Goal: Information Seeking & Learning: Learn about a topic

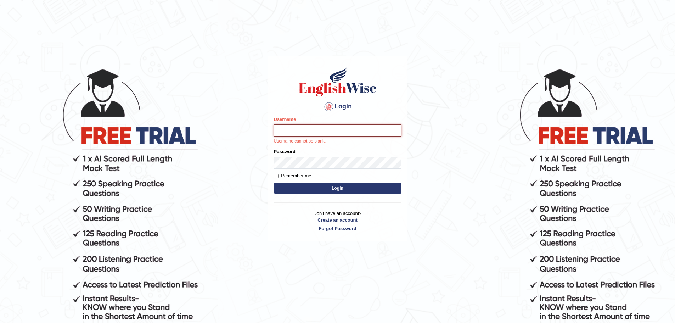
click at [334, 127] on input "Username" at bounding box center [337, 130] width 127 height 12
type input "dolma_mt"
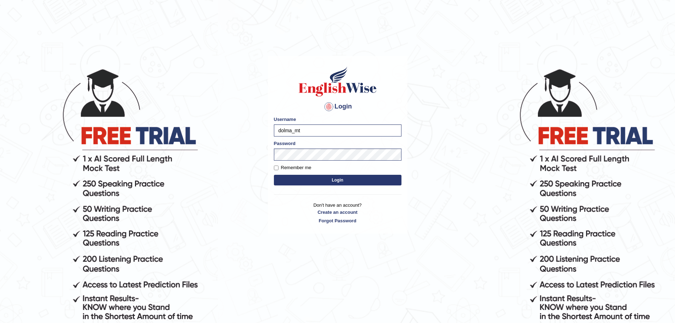
click at [363, 180] on button "Login" at bounding box center [337, 180] width 127 height 11
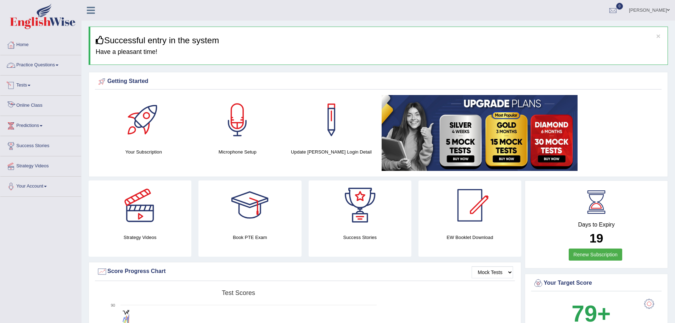
click at [39, 108] on link "Online Class" at bounding box center [40, 105] width 81 height 18
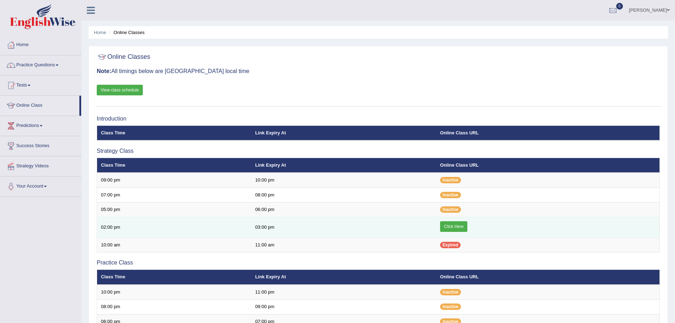
click at [457, 224] on link "Click Here" at bounding box center [453, 226] width 27 height 11
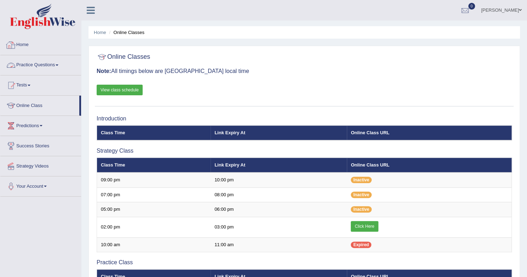
click at [59, 63] on link "Practice Questions" at bounding box center [40, 64] width 81 height 18
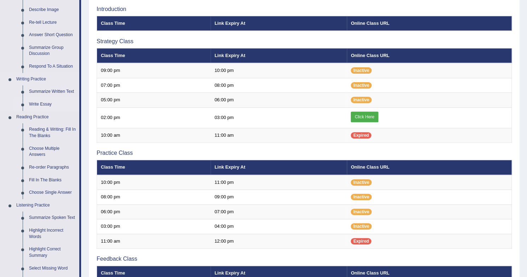
scroll to position [142, 0]
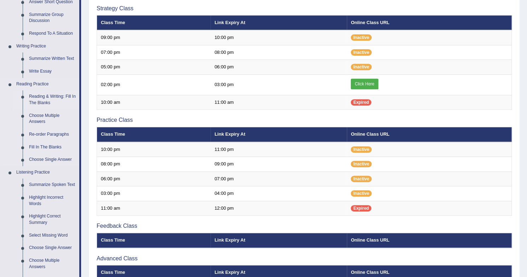
click at [42, 101] on link "Reading & Writing: Fill In The Blanks" at bounding box center [52, 99] width 53 height 19
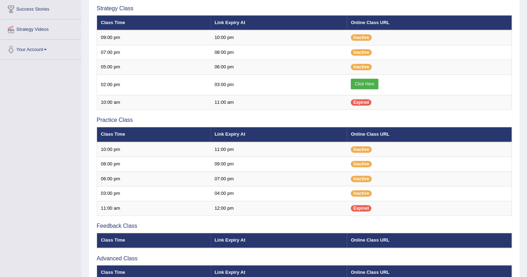
scroll to position [194, 0]
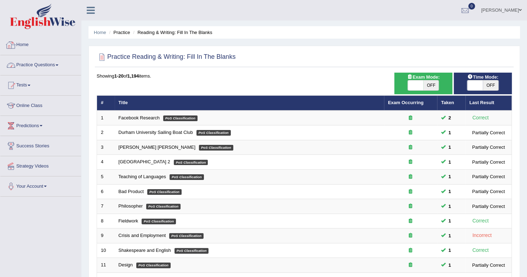
click at [45, 65] on link "Practice Questions" at bounding box center [40, 64] width 81 height 18
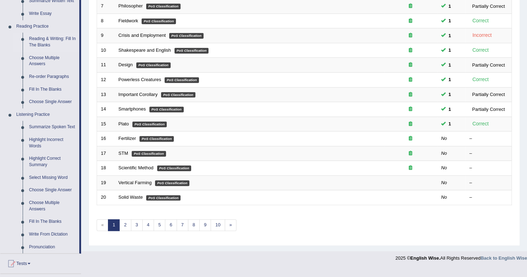
scroll to position [200, 0]
click at [55, 40] on link "Reading & Writing: Fill In The Blanks" at bounding box center [52, 41] width 53 height 19
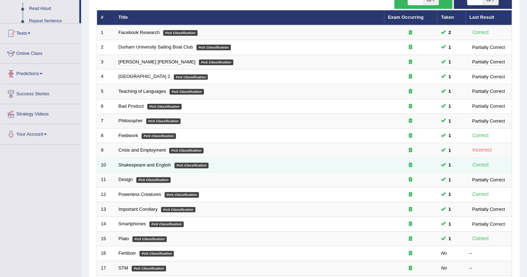
scroll to position [158, 0]
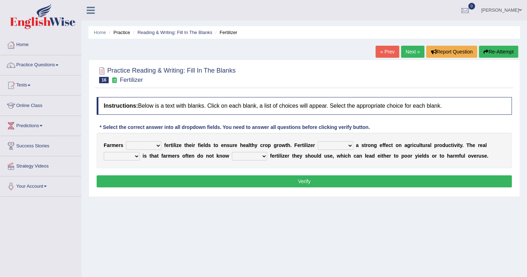
click at [158, 145] on select "must should need can" at bounding box center [143, 145] width 35 height 8
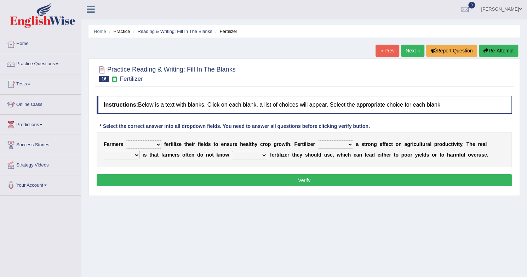
click at [149, 145] on select "must should need can" at bounding box center [143, 144] width 35 height 8
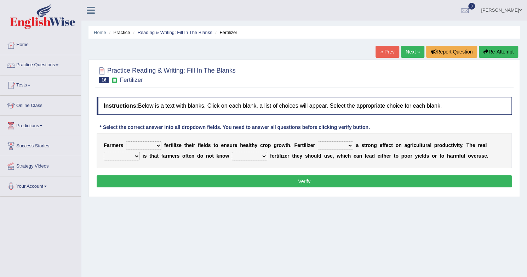
click at [155, 146] on select "must should need can" at bounding box center [143, 145] width 35 height 8
click at [96, 263] on div "Home Practice Reading & Writing: Fill In The Blanks Fertilizer « Prev Next » Re…" at bounding box center [304, 177] width 446 height 354
click at [154, 144] on select "must should need can" at bounding box center [143, 145] width 35 height 8
click at [212, 248] on div "Home Practice Reading & Writing: Fill In The Blanks Fertilizer « Prev Next » Re…" at bounding box center [304, 177] width 446 height 354
click at [160, 144] on select "must should need can" at bounding box center [143, 145] width 35 height 8
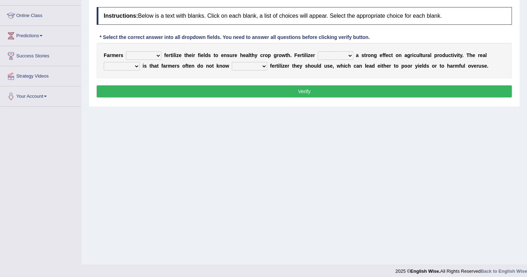
scroll to position [91, 0]
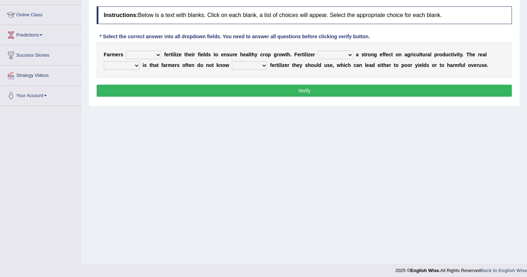
click at [160, 55] on select "must should need can" at bounding box center [143, 55] width 35 height 8
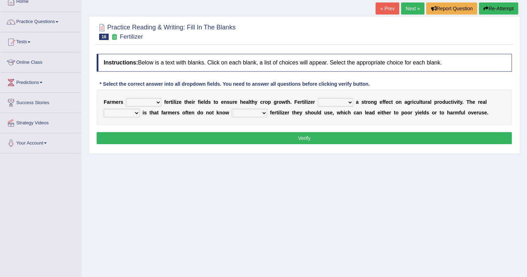
scroll to position [41, 0]
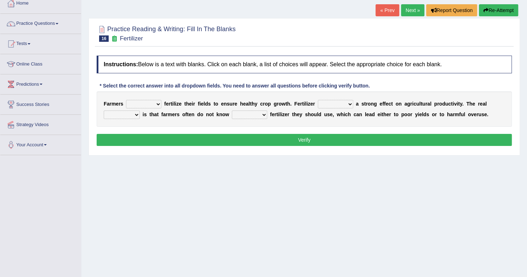
click at [158, 106] on select "must should need can" at bounding box center [143, 104] width 35 height 8
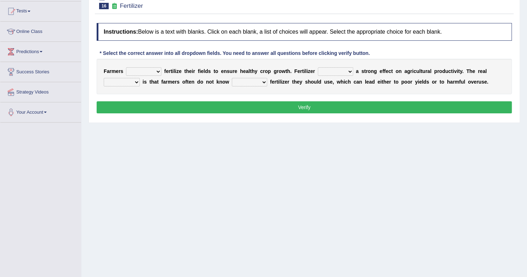
scroll to position [64, 0]
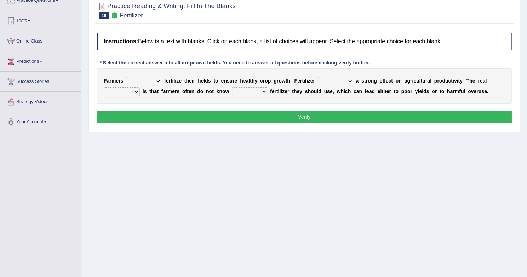
click at [158, 79] on select "must should need can" at bounding box center [143, 81] width 35 height 8
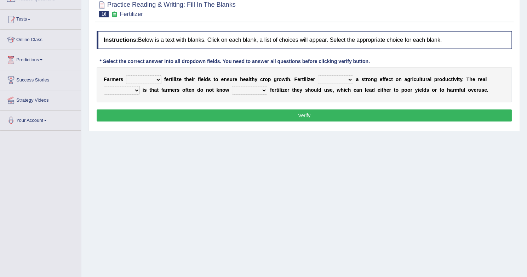
scroll to position [66, 0]
click at [157, 82] on select "must should need can" at bounding box center [143, 80] width 35 height 8
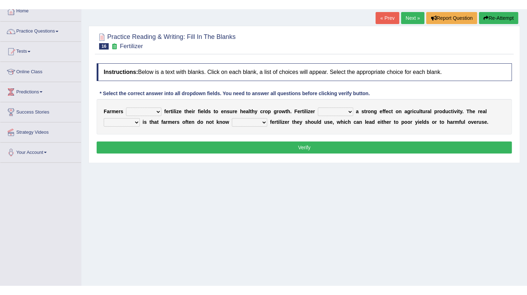
scroll to position [0, 0]
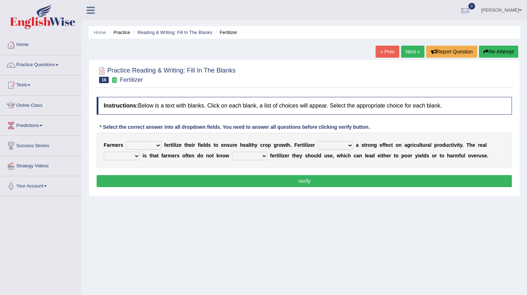
click at [149, 147] on select "must should need can" at bounding box center [143, 145] width 35 height 8
select select "should"
click at [126, 141] on select "must should need can" at bounding box center [143, 145] width 35 height 8
click at [149, 141] on select "must should need can" at bounding box center [143, 145] width 35 height 8
click at [314, 277] on div "Home Practice Reading & Writing: Fill In The Blanks Fertilizer « Prev Next » Re…" at bounding box center [304, 177] width 446 height 354
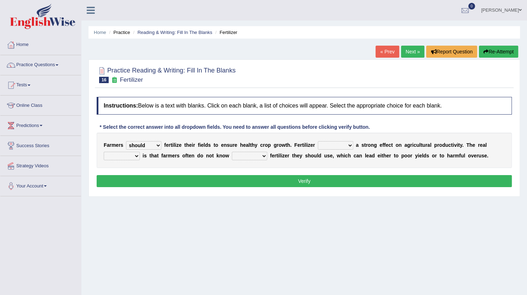
click at [330, 147] on select "has had have having" at bounding box center [335, 145] width 35 height 8
select select "has"
click at [318, 141] on select "has had have having" at bounding box center [335, 145] width 35 height 8
click at [137, 157] on select "problem question conclusion answer" at bounding box center [122, 156] width 36 height 8
select select "problem"
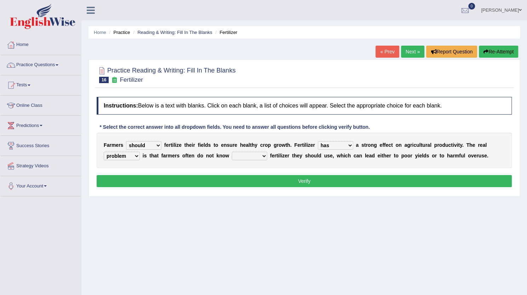
click at [104, 152] on select "problem question conclusion answer" at bounding box center [122, 156] width 36 height 8
click at [253, 155] on select "how much how many however so much" at bounding box center [249, 156] width 35 height 8
select select "how much"
click at [232, 152] on select "how much how many however so much" at bounding box center [249, 156] width 35 height 8
click at [297, 182] on button "Verify" at bounding box center [304, 181] width 415 height 12
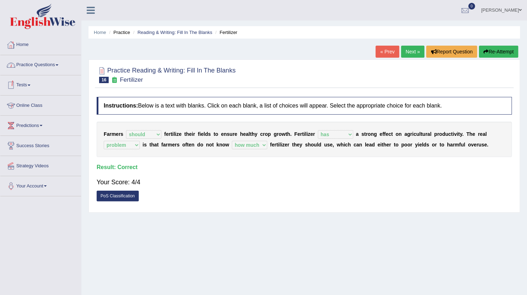
click at [48, 59] on link "Practice Questions" at bounding box center [40, 64] width 81 height 18
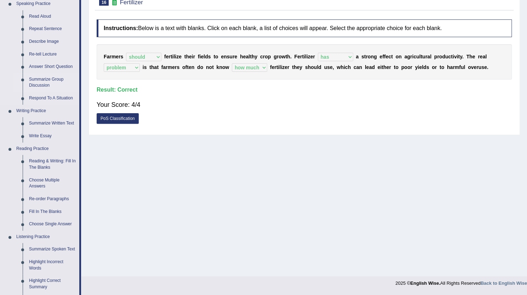
scroll to position [81, 0]
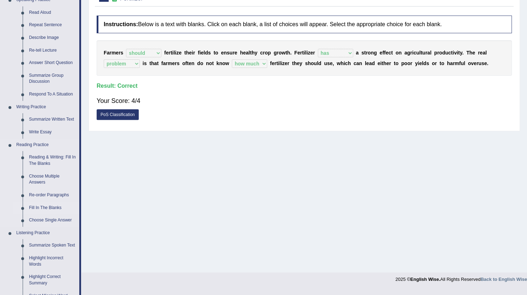
click at [50, 207] on link "Fill In The Blanks" at bounding box center [52, 208] width 53 height 13
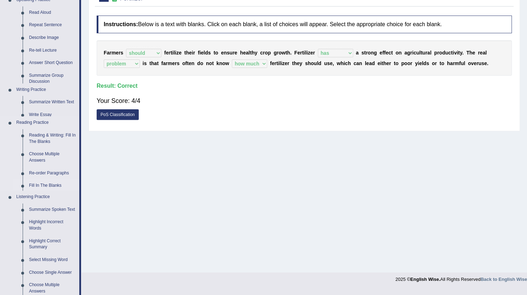
scroll to position [76, 0]
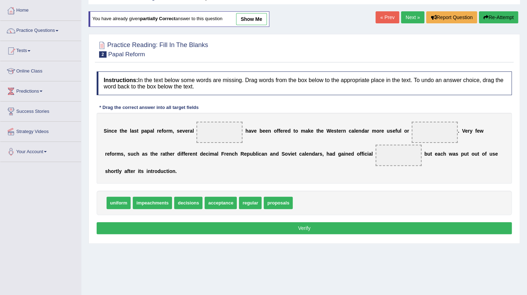
drag, startPoint x: 279, startPoint y: 204, endPoint x: 224, endPoint y: 132, distance: 90.5
drag, startPoint x: 275, startPoint y: 204, endPoint x: 212, endPoint y: 135, distance: 92.7
drag, startPoint x: 253, startPoint y: 203, endPoint x: 436, endPoint y: 125, distance: 198.8
drag, startPoint x: 251, startPoint y: 201, endPoint x: 427, endPoint y: 131, distance: 189.8
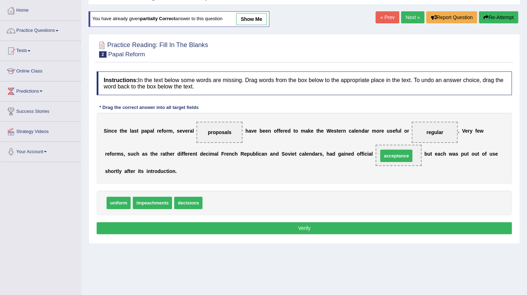
drag, startPoint x: 220, startPoint y: 204, endPoint x: 396, endPoint y: 156, distance: 181.9
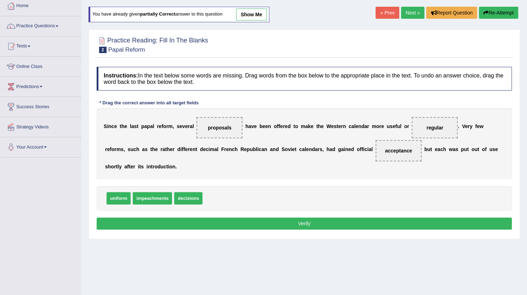
scroll to position [39, 0]
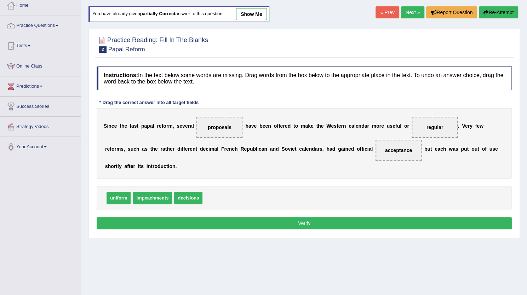
click at [302, 227] on button "Verify" at bounding box center [304, 223] width 415 height 12
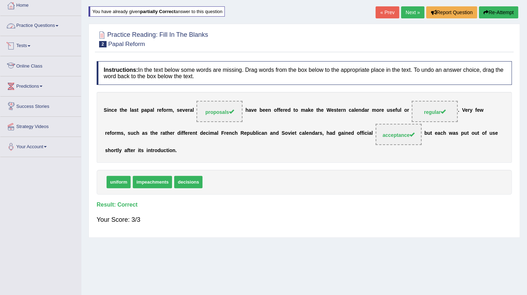
click at [45, 30] on link "Practice Questions" at bounding box center [40, 25] width 81 height 18
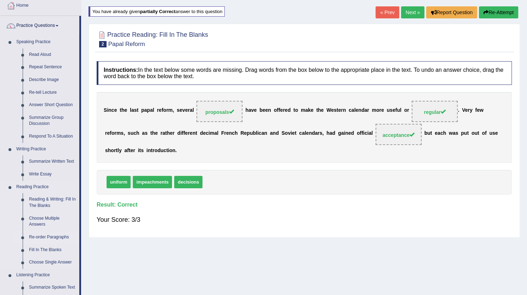
click at [57, 238] on link "Re-order Paragraphs" at bounding box center [52, 237] width 53 height 13
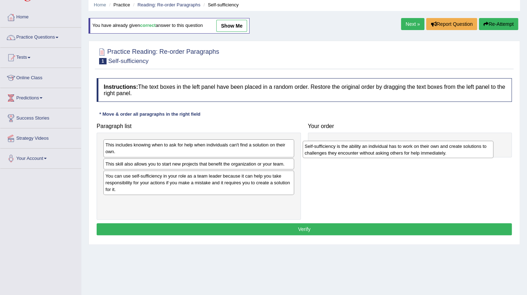
drag, startPoint x: 146, startPoint y: 206, endPoint x: 346, endPoint y: 152, distance: 206.7
click at [346, 152] on div "Self-sufficiency is the ability an individual has to work on their own and crea…" at bounding box center [398, 150] width 191 height 18
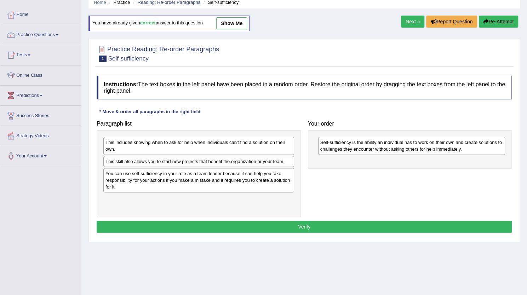
scroll to position [31, 0]
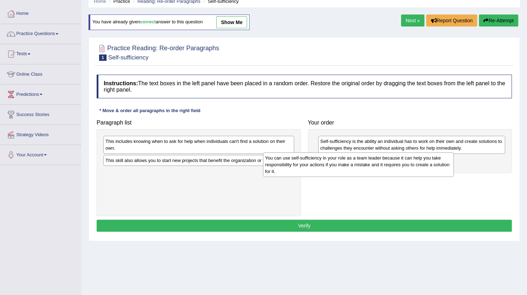
drag, startPoint x: 200, startPoint y: 181, endPoint x: 360, endPoint y: 167, distance: 160.3
click at [360, 167] on div "You can use self-sufficiency in your role as a team leader because it can help …" at bounding box center [358, 165] width 191 height 24
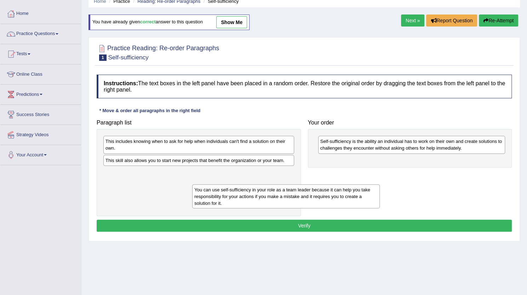
drag, startPoint x: 360, startPoint y: 167, endPoint x: 183, endPoint y: 193, distance: 179.0
click at [192, 193] on div "You can use self-sufficiency in your role as a team leader because it can help …" at bounding box center [285, 196] width 187 height 24
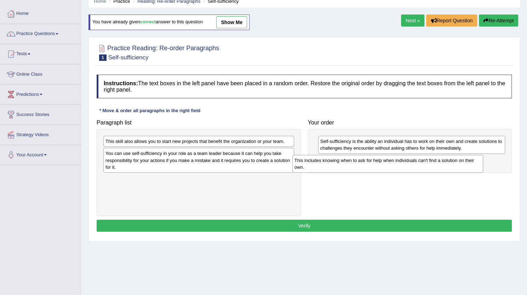
drag, startPoint x: 188, startPoint y: 147, endPoint x: 377, endPoint y: 166, distance: 190.1
click at [377, 166] on div "This includes knowing when to ask for help when individuals can't find a soluti…" at bounding box center [387, 164] width 191 height 18
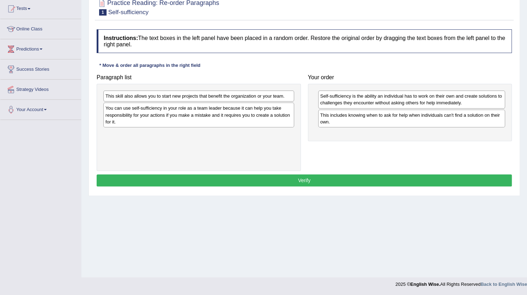
scroll to position [0, 0]
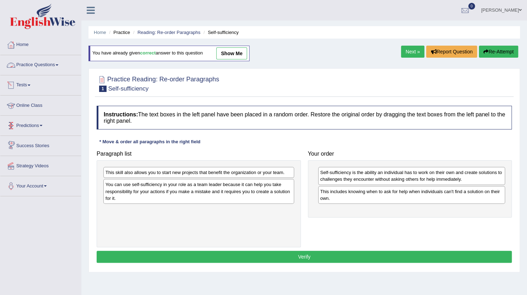
click at [50, 71] on link "Practice Questions" at bounding box center [40, 64] width 81 height 18
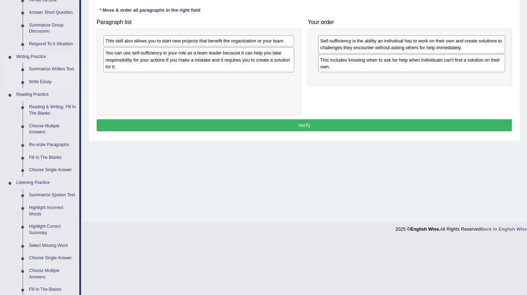
scroll to position [135, 0]
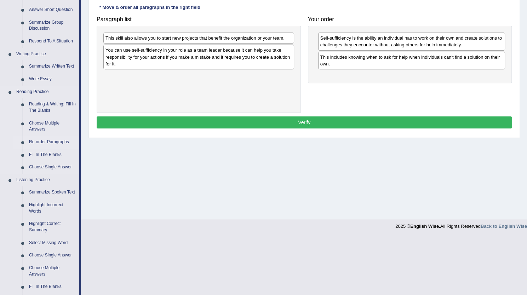
click at [54, 143] on link "Re-order Paragraphs" at bounding box center [52, 142] width 53 height 13
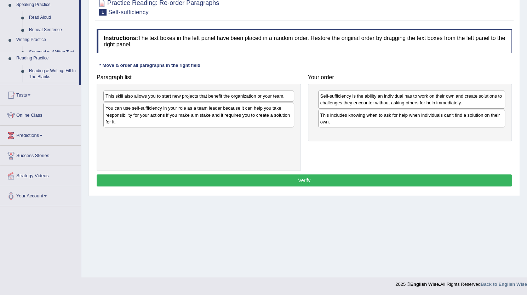
scroll to position [76, 0]
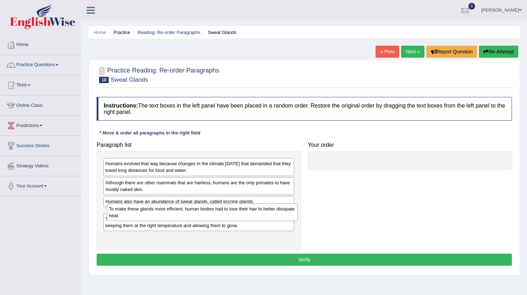
drag, startPoint x: 187, startPoint y: 233, endPoint x: 189, endPoint y: 210, distance: 22.4
click at [189, 210] on div "To make these glands more efficient, human bodies had to lose their hair to bet…" at bounding box center [202, 213] width 191 height 18
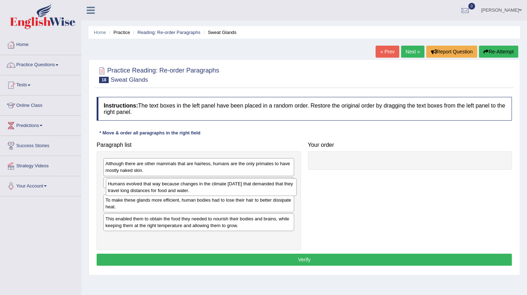
drag, startPoint x: 179, startPoint y: 168, endPoint x: 182, endPoint y: 187, distance: 19.6
click at [182, 187] on div "Humans evolved that way because changes in the climate [DATE] that demanded tha…" at bounding box center [201, 187] width 191 height 18
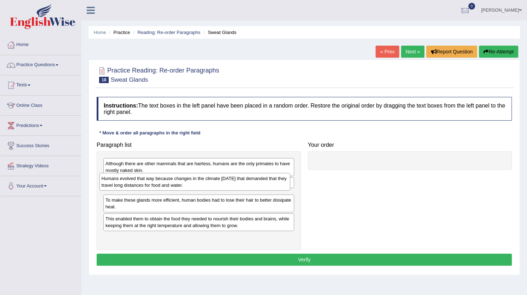
drag, startPoint x: 176, startPoint y: 201, endPoint x: 172, endPoint y: 186, distance: 16.1
click at [172, 186] on div "Humans evolved that way because changes in the climate [DATE] that demanded tha…" at bounding box center [195, 182] width 191 height 18
drag, startPoint x: 167, startPoint y: 201, endPoint x: 164, endPoint y: 182, distance: 18.6
click at [164, 182] on div "Humans evolved that way because changes in the climate [DATE] that demanded tha…" at bounding box center [196, 179] width 191 height 18
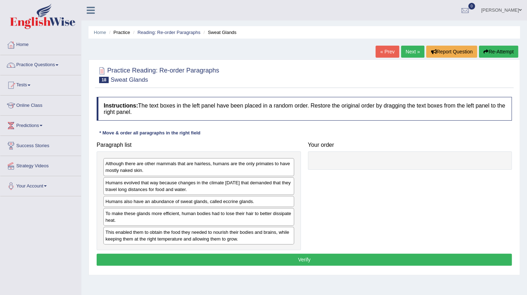
click at [155, 239] on div "This enabled them to obtain the food they needed to nourish their bodies and br…" at bounding box center [198, 236] width 191 height 18
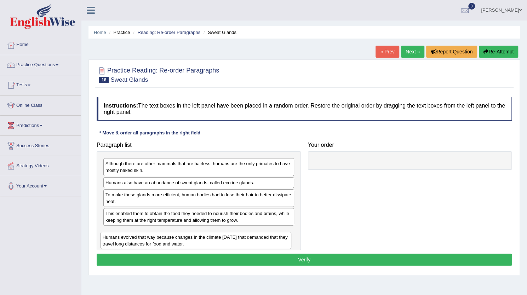
drag, startPoint x: 197, startPoint y: 184, endPoint x: 194, endPoint y: 240, distance: 56.4
click at [194, 240] on div "Humans evolved that way because changes in the climate [DATE] that demanded tha…" at bounding box center [196, 241] width 191 height 18
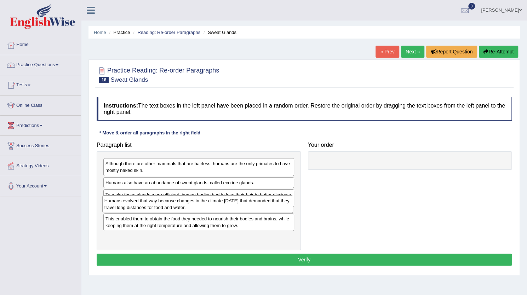
drag, startPoint x: 150, startPoint y: 242, endPoint x: 149, endPoint y: 212, distance: 29.8
click at [149, 212] on div "Humans evolved that way because changes in the climate [DATE] that demanded tha…" at bounding box center [197, 204] width 191 height 18
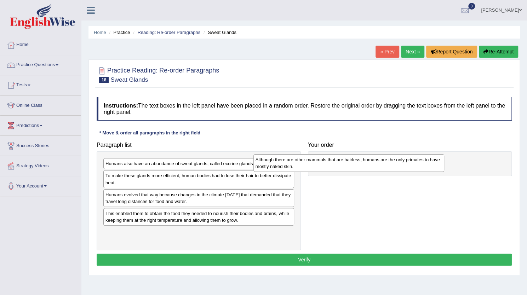
drag, startPoint x: 165, startPoint y: 171, endPoint x: 314, endPoint y: 167, distance: 149.8
click at [314, 167] on div "Although there are other mammals that are hairless, humans are the only primate…" at bounding box center [349, 163] width 191 height 18
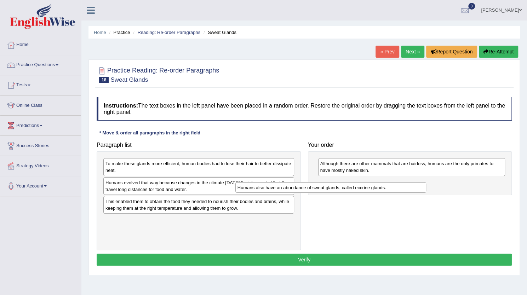
drag, startPoint x: 237, startPoint y: 167, endPoint x: 368, endPoint y: 192, distance: 133.9
click at [368, 192] on div "Humans also have an abundance of sweat glands, called eccrine glands." at bounding box center [330, 187] width 191 height 11
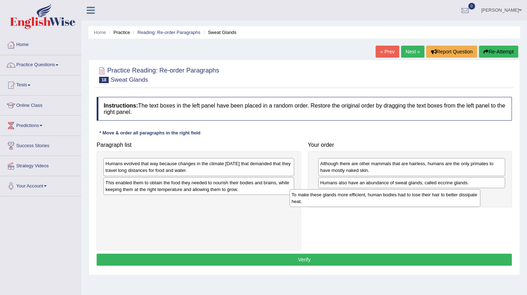
drag, startPoint x: 258, startPoint y: 167, endPoint x: 445, endPoint y: 198, distance: 188.8
click at [445, 198] on div "To make these glands more efficient, human bodies had to lose their hair to bet…" at bounding box center [385, 198] width 191 height 18
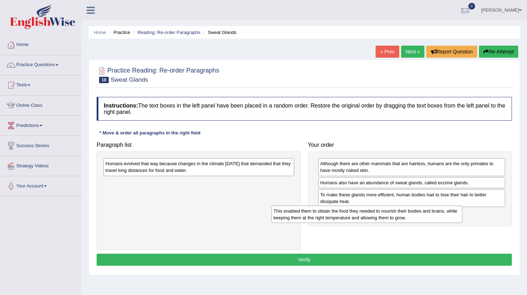
drag, startPoint x: 146, startPoint y: 192, endPoint x: 314, endPoint y: 220, distance: 170.6
click at [314, 220] on div "This enabled them to obtain the food they needed to nourish their bodies and br…" at bounding box center [367, 215] width 191 height 18
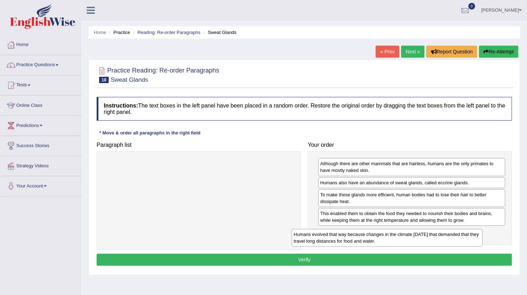
drag, startPoint x: 199, startPoint y: 164, endPoint x: 387, endPoint y: 234, distance: 200.3
click at [387, 234] on div "Humans evolved that way because changes in the climate [DATE] that demanded tha…" at bounding box center [387, 238] width 191 height 18
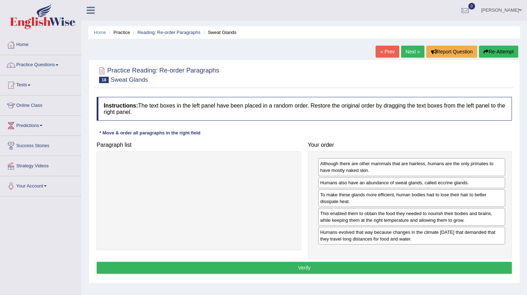
click at [312, 267] on button "Verify" at bounding box center [304, 268] width 415 height 12
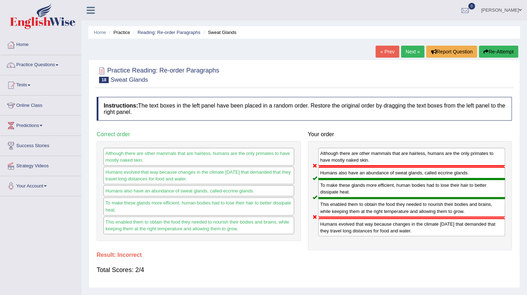
click at [491, 52] on button "Re-Attempt" at bounding box center [498, 52] width 39 height 12
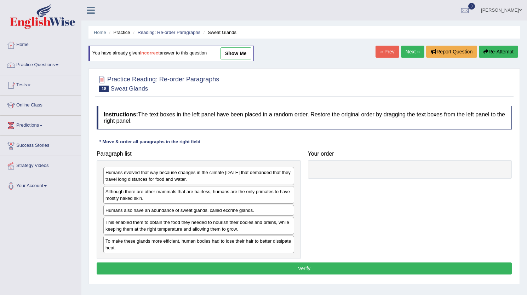
click at [284, 186] on div "Although there are other mammals that are hairless, humans are the only primate…" at bounding box center [198, 195] width 191 height 18
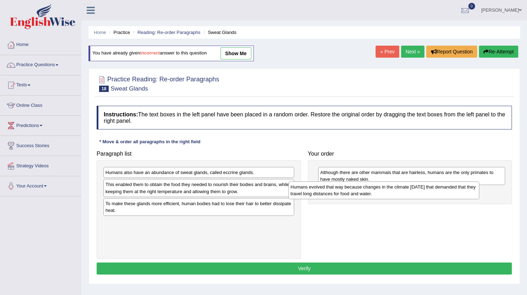
drag, startPoint x: 245, startPoint y: 178, endPoint x: 430, endPoint y: 192, distance: 185.8
click at [430, 192] on div "Humans evolved that way because changes in the climate [DATE] that demanded tha…" at bounding box center [384, 191] width 191 height 18
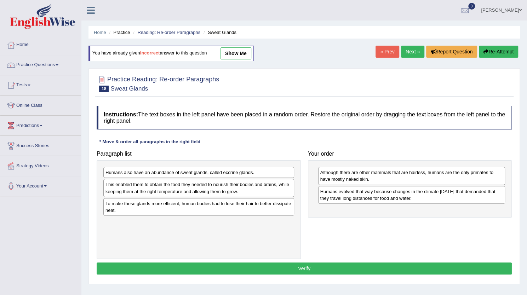
click at [210, 174] on div "Humans also have an abundance of sweat glands, called eccrine glands." at bounding box center [198, 172] width 191 height 11
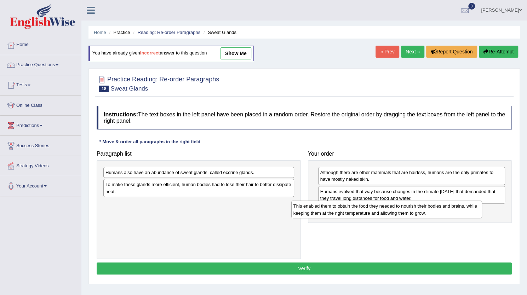
drag, startPoint x: 167, startPoint y: 191, endPoint x: 356, endPoint y: 212, distance: 189.2
click at [356, 212] on div "This enabled them to obtain the food they needed to nourish their bodies and br…" at bounding box center [386, 210] width 191 height 18
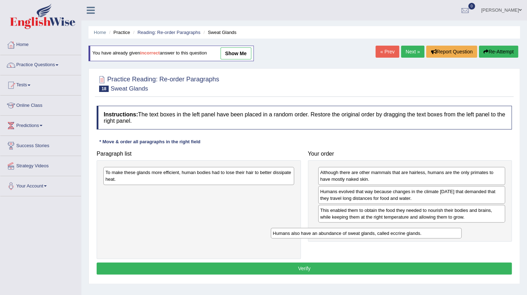
drag, startPoint x: 223, startPoint y: 172, endPoint x: 394, endPoint y: 231, distance: 181.4
click at [394, 231] on div "Humans also have an abundance of sweat glands, called eccrine glands." at bounding box center [366, 233] width 191 height 11
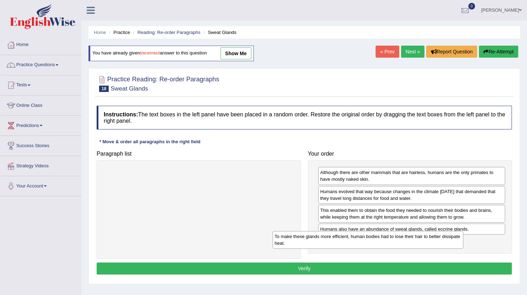
drag, startPoint x: 240, startPoint y: 174, endPoint x: 412, endPoint y: 236, distance: 183.0
click at [412, 236] on div "To make these glands more efficient, human bodies had to lose their hair to bet…" at bounding box center [368, 240] width 191 height 18
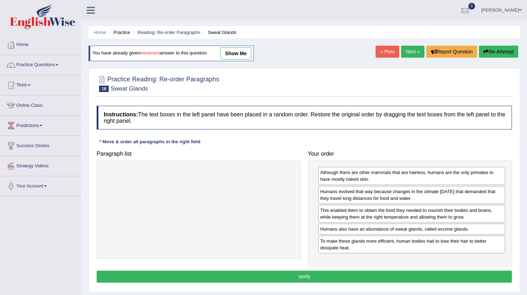
click at [384, 274] on button "Verify" at bounding box center [304, 277] width 415 height 12
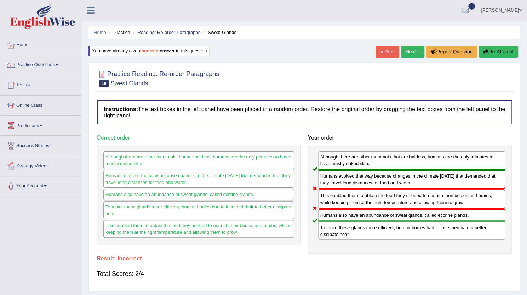
click at [500, 51] on button "Re-Attempt" at bounding box center [498, 52] width 39 height 12
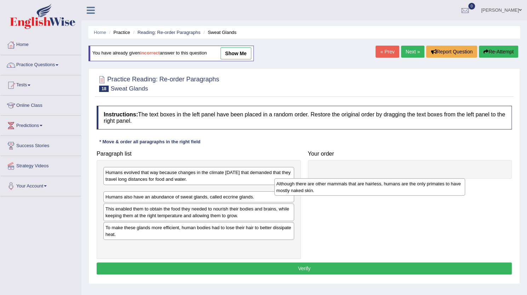
drag, startPoint x: 171, startPoint y: 199, endPoint x: 343, endPoint y: 189, distance: 173.1
click at [343, 189] on div "Although there are other mammals that are hairless, humans are the only primate…" at bounding box center [369, 187] width 191 height 18
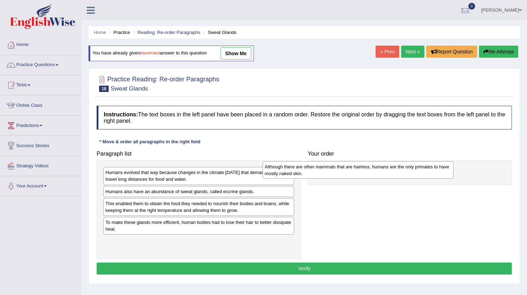
drag, startPoint x: 264, startPoint y: 194, endPoint x: 424, endPoint y: 170, distance: 161.2
click at [424, 170] on div "Although there are other mammals that are hairless, humans are the only primate…" at bounding box center [358, 170] width 191 height 18
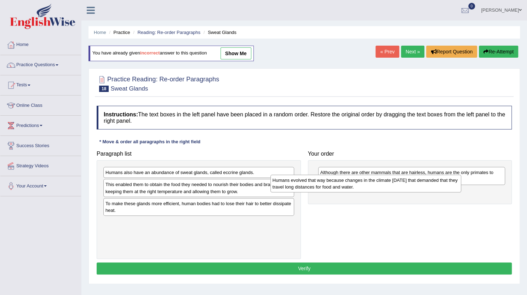
drag, startPoint x: 208, startPoint y: 174, endPoint x: 377, endPoint y: 185, distance: 169.6
click at [377, 185] on div "Humans evolved that way because changes in the climate 200,000 years ago that d…" at bounding box center [366, 184] width 191 height 18
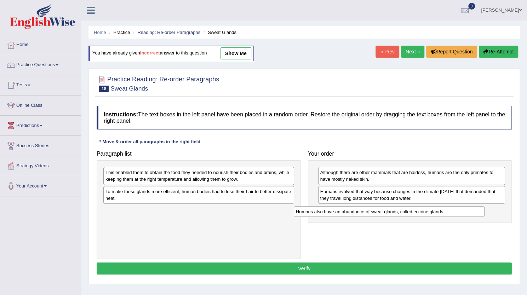
drag, startPoint x: 222, startPoint y: 172, endPoint x: 412, endPoint y: 211, distance: 194.5
click at [412, 211] on div "Humans also have an abundance of sweat glands, called eccrine glands." at bounding box center [389, 211] width 191 height 11
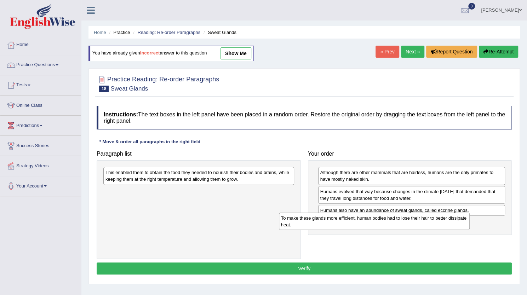
drag, startPoint x: 174, startPoint y: 195, endPoint x: 349, endPoint y: 222, distance: 177.7
click at [349, 222] on div "To make these glands more efficient, human bodies had to lose their hair to bet…" at bounding box center [374, 222] width 191 height 18
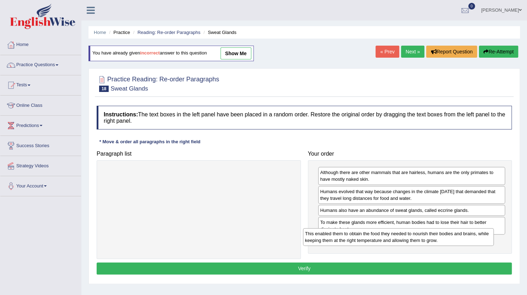
drag, startPoint x: 160, startPoint y: 180, endPoint x: 360, endPoint y: 241, distance: 208.9
click at [360, 241] on div "This enabled them to obtain the food they needed to nourish their bodies and br…" at bounding box center [398, 237] width 191 height 18
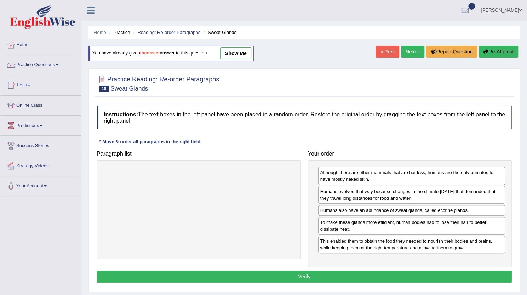
scroll to position [6, 0]
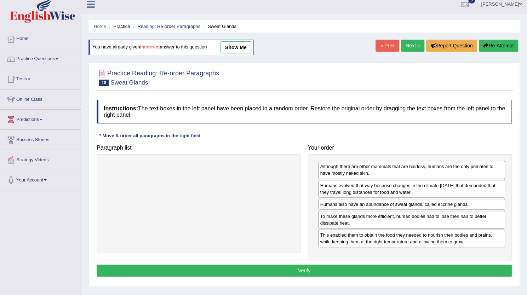
click at [317, 267] on button "Verify" at bounding box center [304, 271] width 415 height 12
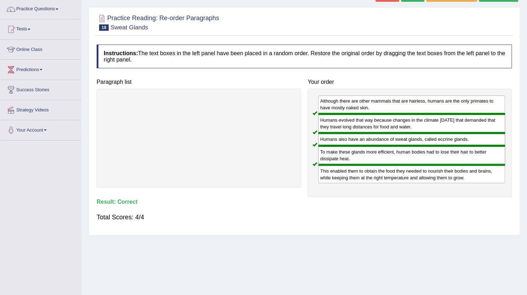
scroll to position [0, 0]
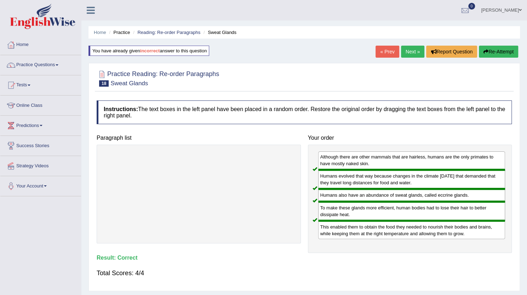
click at [413, 49] on link "Next »" at bounding box center [412, 52] width 23 height 12
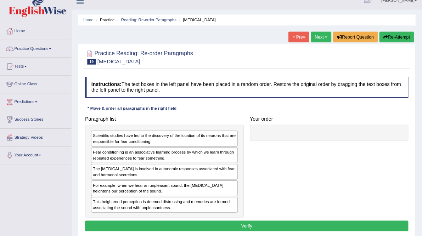
scroll to position [10, 0]
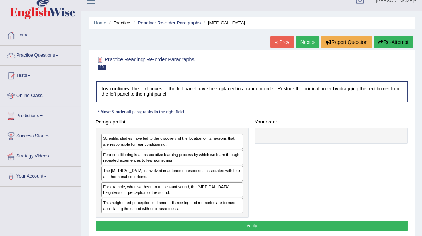
drag, startPoint x: 505, startPoint y: 0, endPoint x: 286, endPoint y: 121, distance: 249.9
click at [286, 121] on div "Instructions: The text boxes in the left panel have been placed in a random ord…" at bounding box center [251, 158] width 315 height 158
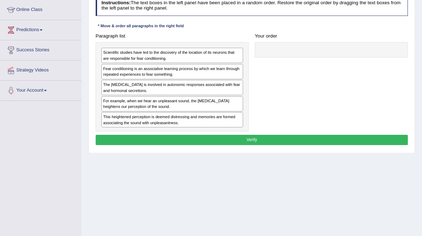
scroll to position [96, 0]
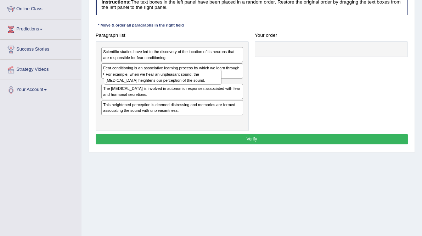
drag, startPoint x: 183, startPoint y: 130, endPoint x: 186, endPoint y: 101, distance: 28.8
click at [186, 85] on div "For example, when we hear an unpleasant sound, the amygdala heightens our perce…" at bounding box center [163, 77] width 118 height 15
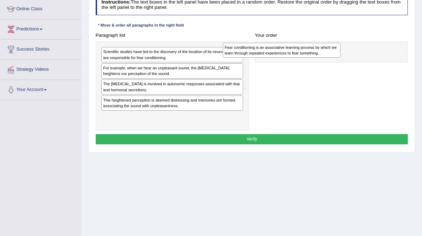
drag, startPoint x: 171, startPoint y: 93, endPoint x: 314, endPoint y: 68, distance: 145.5
click at [314, 58] on div "Fear conditioning is an associative learning process by which we learn through …" at bounding box center [282, 50] width 118 height 15
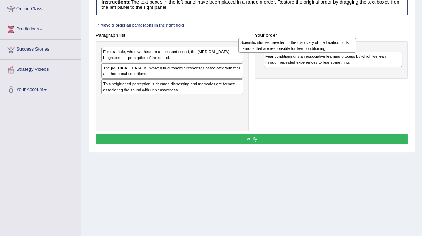
drag, startPoint x: 157, startPoint y: 73, endPoint x: 319, endPoint y: 62, distance: 161.8
click at [319, 53] on div "Scientific studies have led to the discovery of the location of its neurons tha…" at bounding box center [297, 45] width 118 height 15
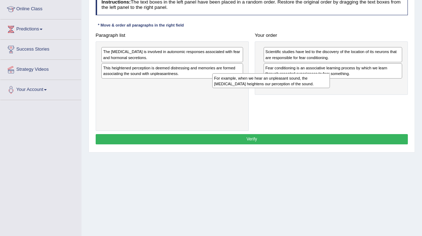
drag, startPoint x: 157, startPoint y: 72, endPoint x: 288, endPoint y: 103, distance: 134.7
click at [288, 88] on div "For example, when we hear an unpleasant sound, the amygdala heightens our perce…" at bounding box center [271, 80] width 118 height 15
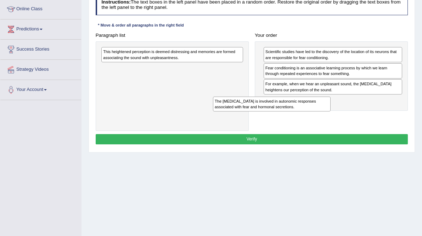
drag, startPoint x: 163, startPoint y: 73, endPoint x: 295, endPoint y: 131, distance: 144.0
click at [295, 112] on div "The amygdala is involved in autonomic responses associated with fear and hormon…" at bounding box center [272, 104] width 118 height 15
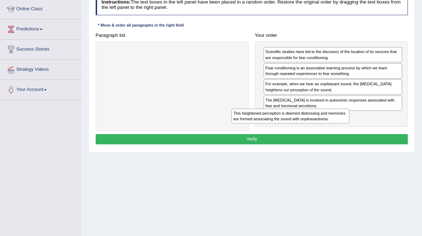
drag, startPoint x: 154, startPoint y: 74, endPoint x: 307, endPoint y: 146, distance: 169.5
click at [307, 124] on div "This heightened perception is deemed distressing and memories are formed associ…" at bounding box center [290, 116] width 118 height 15
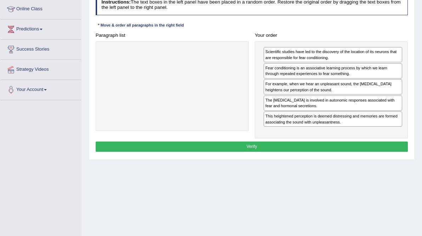
click at [255, 152] on button "Verify" at bounding box center [252, 147] width 312 height 10
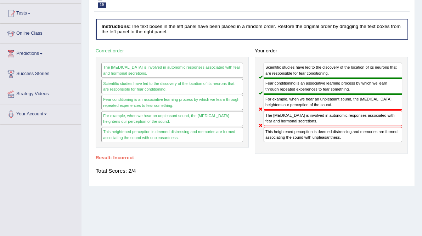
scroll to position [0, 0]
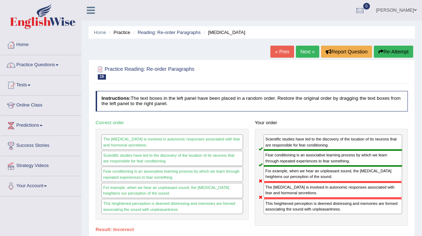
click at [392, 42] on div "Home Practice Reading: Re-order Paragraphs Amygdala « Prev Next » Report Questi…" at bounding box center [251, 177] width 340 height 354
click at [388, 52] on button "Re-Attempt" at bounding box center [393, 52] width 39 height 12
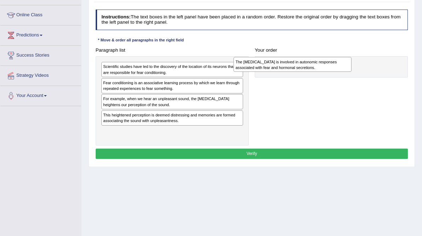
drag, startPoint x: 177, startPoint y: 127, endPoint x: 332, endPoint y: 84, distance: 161.6
click at [332, 72] on div "The amygdala is involved in autonomic responses associated with fear and hormon…" at bounding box center [292, 64] width 118 height 15
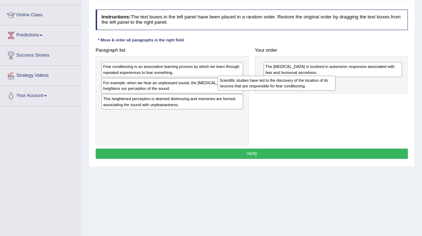
drag, startPoint x: 175, startPoint y: 89, endPoint x: 313, endPoint y: 104, distance: 138.6
click at [313, 91] on div "Scientific studies have led to the discovery of the location of its neurons tha…" at bounding box center [276, 83] width 118 height 15
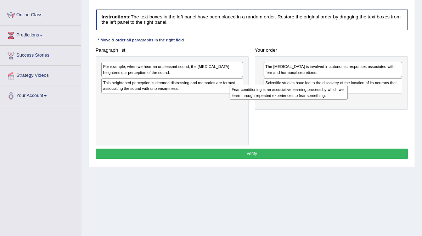
drag, startPoint x: 183, startPoint y: 88, endPoint x: 335, endPoint y: 115, distance: 154.3
click at [335, 100] on div "Fear conditioning is an associative learning process by which we learn through …" at bounding box center [288, 92] width 118 height 15
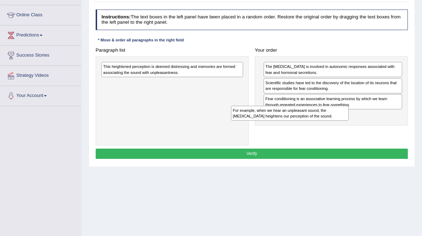
drag, startPoint x: 180, startPoint y: 83, endPoint x: 333, endPoint y: 135, distance: 161.4
click at [333, 121] on div "For example, when we hear an unpleasant sound, the amygdala heightens our perce…" at bounding box center [290, 113] width 118 height 15
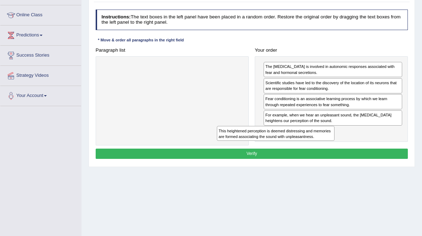
drag, startPoint x: 204, startPoint y: 87, endPoint x: 343, endPoint y: 162, distance: 157.3
click at [334, 141] on div "This heightened perception is deemed distressing and memories are formed associ…" at bounding box center [276, 133] width 118 height 15
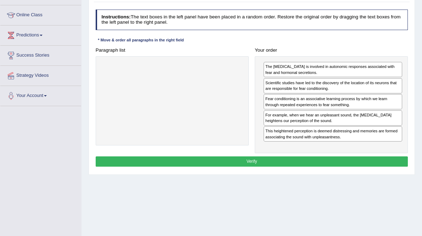
click at [273, 172] on div "Instructions: The text boxes in the left panel have been placed in a random ord…" at bounding box center [251, 89] width 315 height 165
click at [258, 167] on button "Verify" at bounding box center [252, 162] width 312 height 10
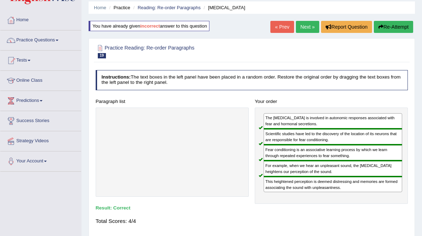
scroll to position [27, 0]
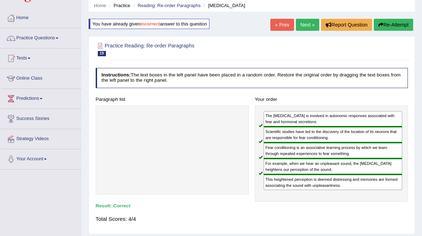
click at [307, 26] on link "Next »" at bounding box center [307, 25] width 23 height 12
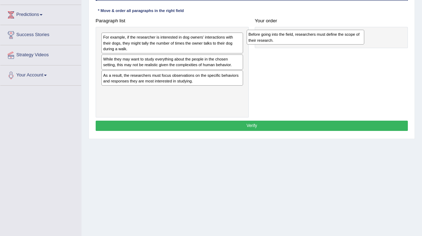
drag, startPoint x: 148, startPoint y: 133, endPoint x: 310, endPoint y: 46, distance: 183.8
click at [310, 45] on div "Before going into the field, researchers must define the scope of their researc…" at bounding box center [305, 37] width 118 height 15
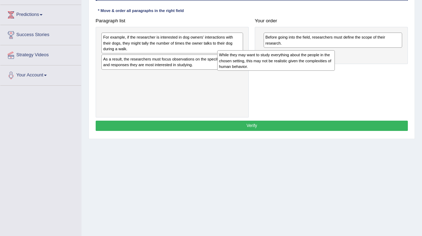
drag, startPoint x: 163, startPoint y: 86, endPoint x: 300, endPoint y: 81, distance: 136.4
click at [300, 71] on div "While they may want to study everything about the people in the chosen setting,…" at bounding box center [276, 60] width 118 height 21
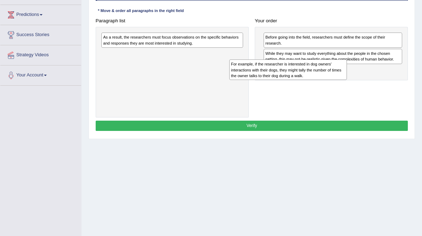
drag, startPoint x: 142, startPoint y: 63, endPoint x: 293, endPoint y: 103, distance: 155.7
click at [293, 80] on div "For example, if the researcher is interested in dog owners' interactions with t…" at bounding box center [288, 69] width 118 height 21
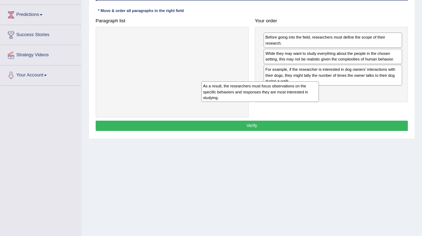
drag, startPoint x: 177, startPoint y: 63, endPoint x: 305, endPoint y: 125, distance: 141.7
click at [305, 102] on div "As a result, the researchers must focus observations on the specific behaviors …" at bounding box center [260, 91] width 118 height 21
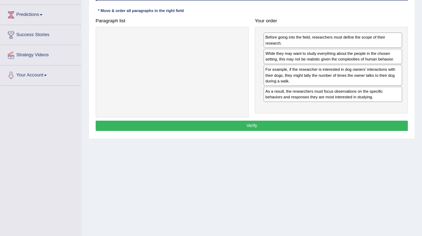
click at [259, 131] on button "Verify" at bounding box center [252, 126] width 312 height 10
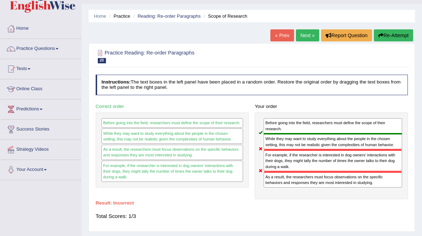
scroll to position [13, 0]
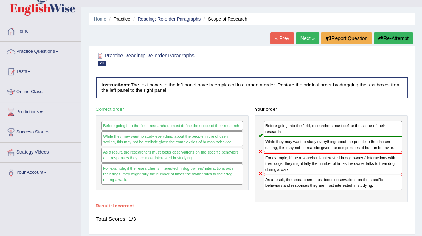
click at [392, 38] on button "Re-Attempt" at bounding box center [393, 38] width 39 height 12
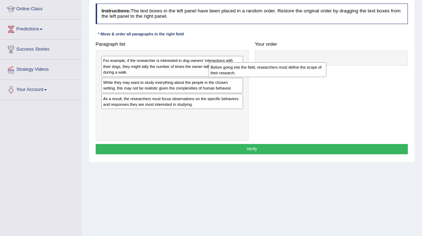
scroll to position [96, 0]
click at [308, 73] on div "Before going into the field, researchers must define the scope of their researc…" at bounding box center [286, 65] width 118 height 15
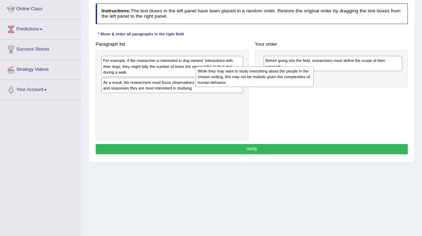
drag, startPoint x: 190, startPoint y: 109, endPoint x: 302, endPoint y: 97, distance: 113.0
click at [302, 87] on div "While they may want to study everything about the people in the chosen setting,…" at bounding box center [254, 77] width 118 height 21
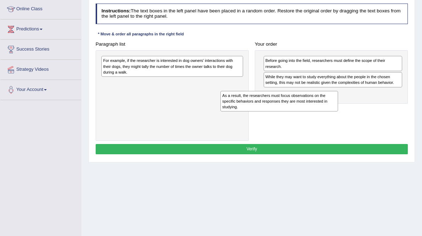
drag, startPoint x: 160, startPoint y: 108, endPoint x: 300, endPoint y: 124, distance: 141.1
click at [300, 112] on div "As a result, the researchers must focus observations on the specific behaviors …" at bounding box center [279, 101] width 118 height 21
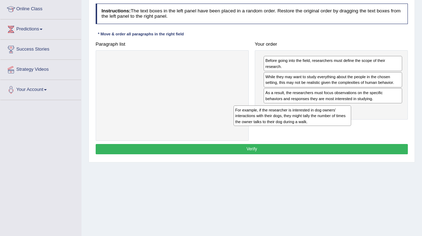
drag, startPoint x: 169, startPoint y: 81, endPoint x: 333, endPoint y: 140, distance: 174.2
click at [333, 126] on div "For example, if the researcher is interested in dog owners' interactions with t…" at bounding box center [292, 116] width 118 height 21
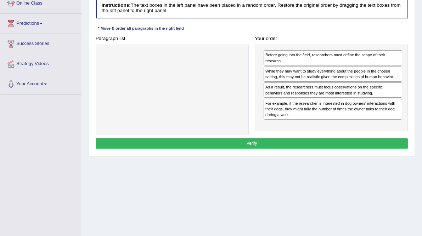
scroll to position [103, 0]
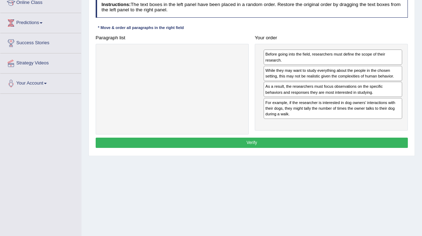
click at [334, 148] on button "Verify" at bounding box center [252, 143] width 312 height 10
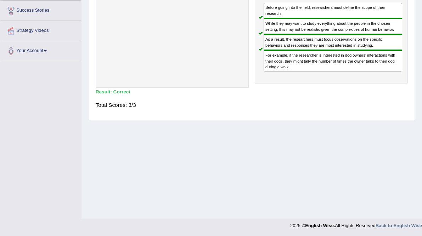
scroll to position [0, 0]
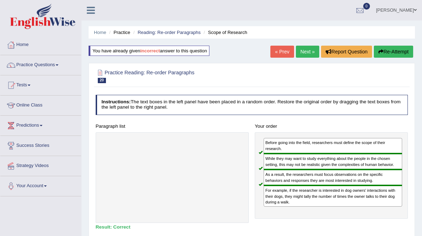
click at [310, 51] on link "Next »" at bounding box center [307, 52] width 23 height 12
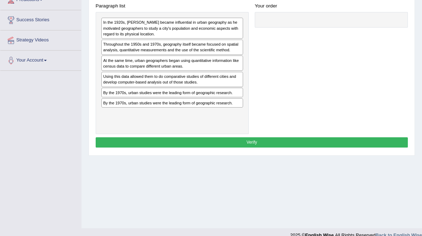
scroll to position [125, 0]
